Goal: Transaction & Acquisition: Purchase product/service

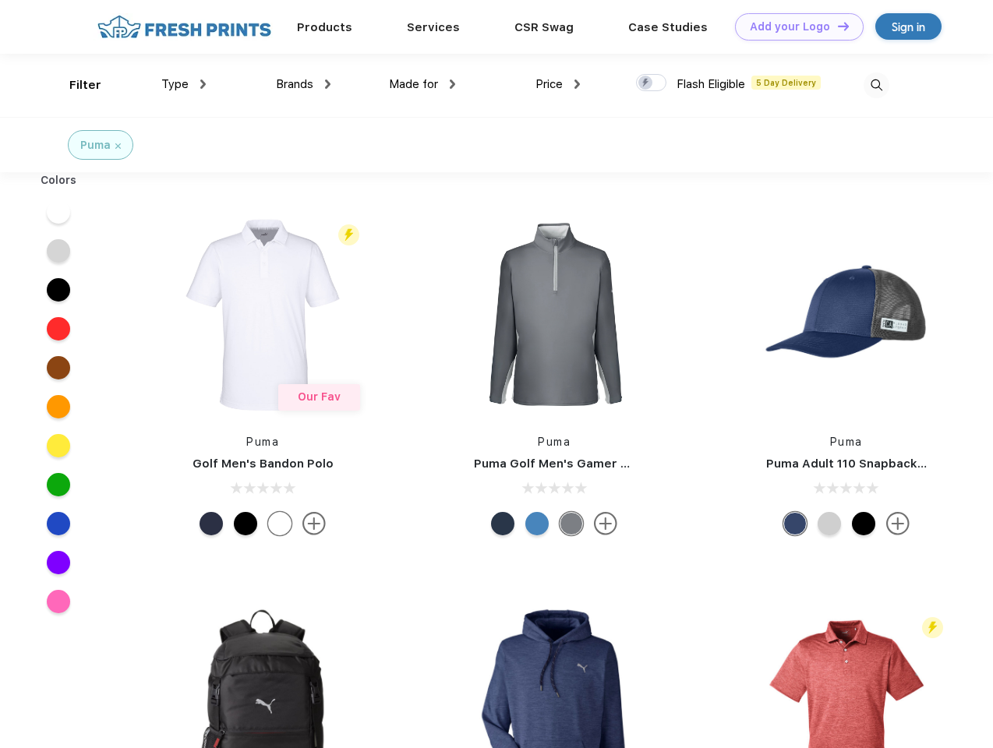
scroll to position [1, 0]
click at [794, 27] on link "Add your Logo Design Tool" at bounding box center [799, 26] width 129 height 27
click at [0, 0] on div "Design Tool" at bounding box center [0, 0] width 0 height 0
click at [836, 26] on link "Add your Logo Design Tool" at bounding box center [799, 26] width 129 height 27
click at [75, 85] on div "Filter" at bounding box center [85, 85] width 32 height 18
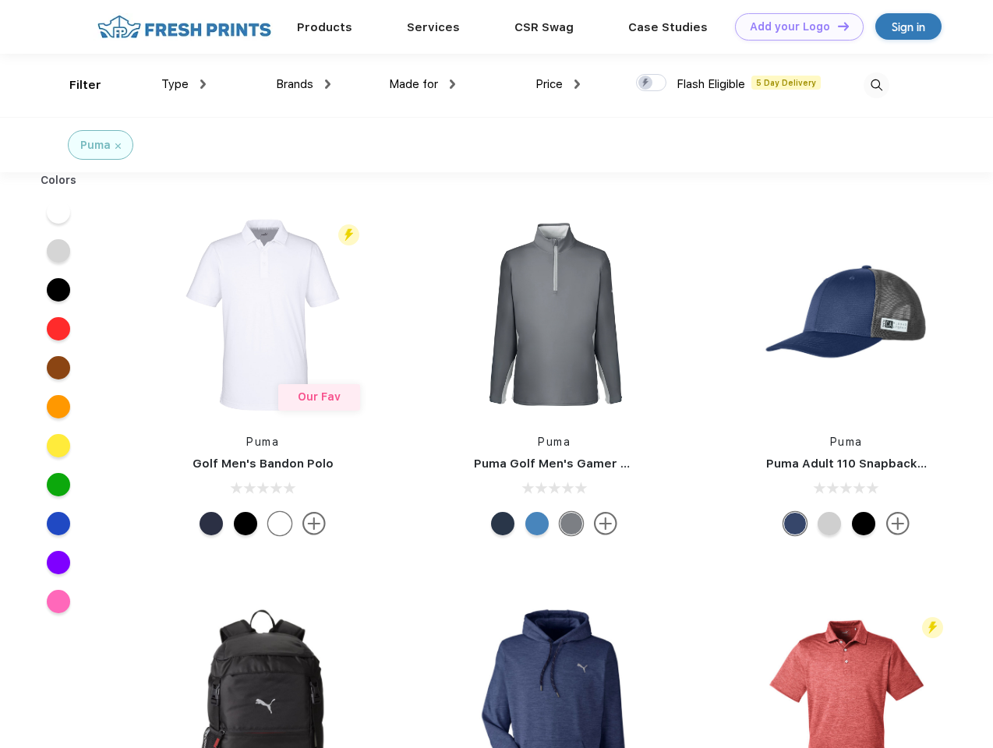
click at [184, 84] on span "Type" at bounding box center [174, 84] width 27 height 14
click at [303, 84] on span "Brands" at bounding box center [294, 84] width 37 height 14
click at [422, 84] on span "Made for" at bounding box center [413, 84] width 49 height 14
click at [558, 84] on span "Price" at bounding box center [549, 84] width 27 height 14
click at [652, 83] on div at bounding box center [651, 82] width 30 height 17
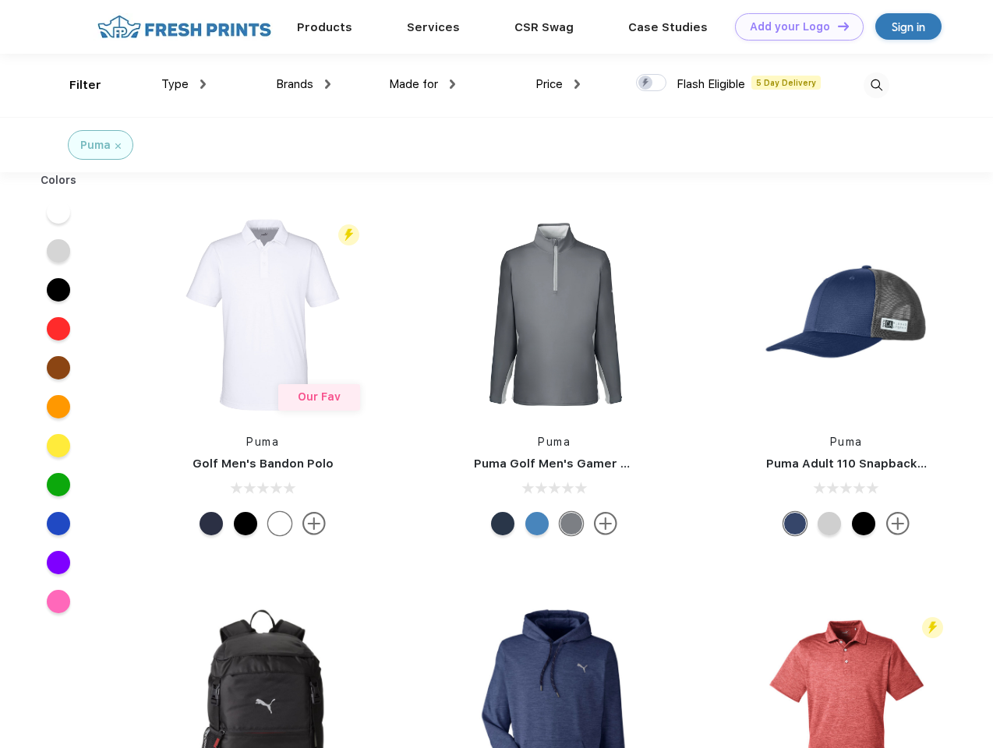
click at [646, 83] on input "checkbox" at bounding box center [641, 78] width 10 height 10
click at [876, 85] on img at bounding box center [877, 85] width 26 height 26
